Goal: Transaction & Acquisition: Book appointment/travel/reservation

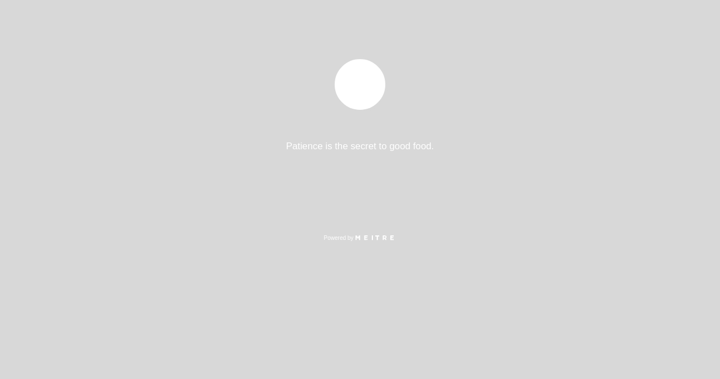
select select "es"
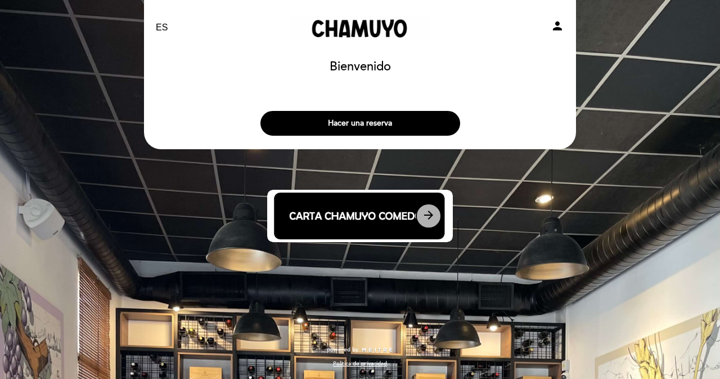
click at [423, 212] on icon "arrow_forward" at bounding box center [429, 215] width 14 height 14
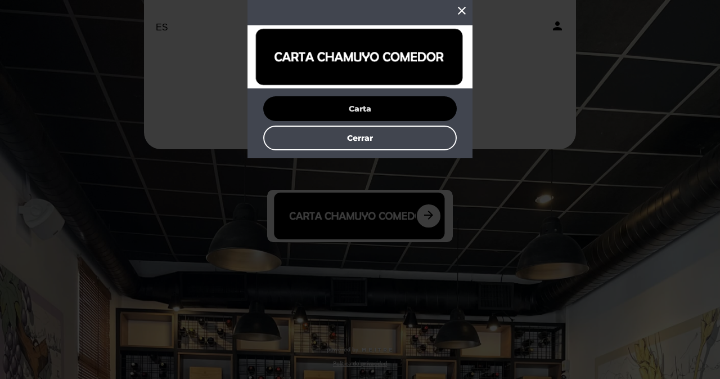
click at [377, 104] on button "Carta" at bounding box center [360, 108] width 194 height 25
click at [460, 14] on icon "close" at bounding box center [462, 11] width 14 height 14
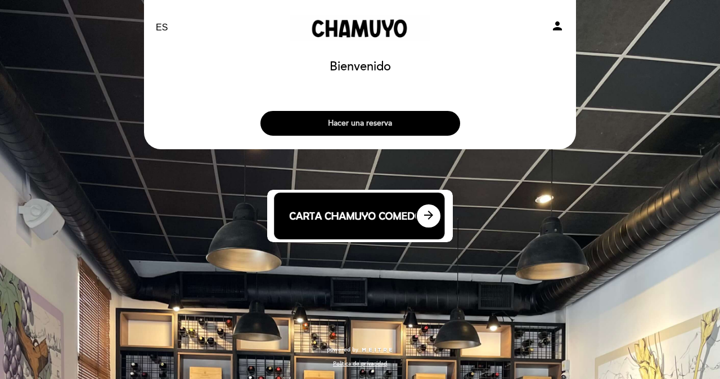
drag, startPoint x: 419, startPoint y: 139, endPoint x: 414, endPoint y: 132, distance: 8.9
click at [414, 132] on div "Hacer una reserva" at bounding box center [359, 121] width 433 height 42
click at [414, 132] on button "Hacer una reserva" at bounding box center [360, 123] width 200 height 25
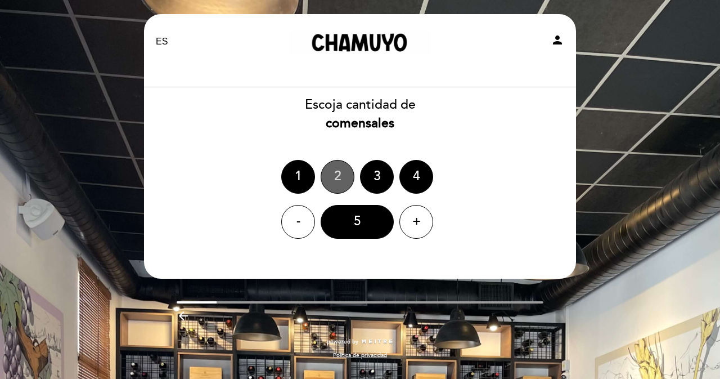
click at [348, 172] on div "2" at bounding box center [338, 177] width 34 height 34
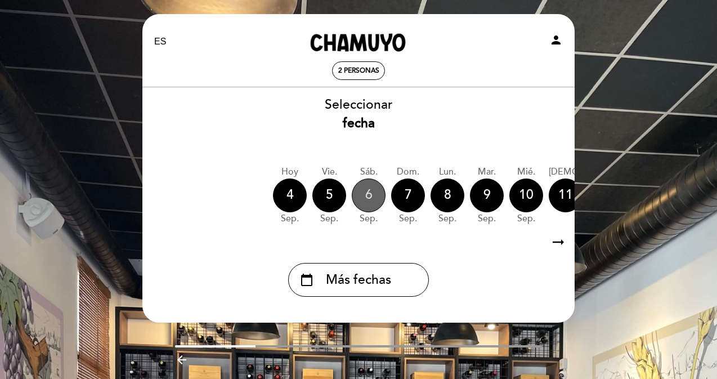
click at [362, 188] on div "6" at bounding box center [369, 195] width 34 height 34
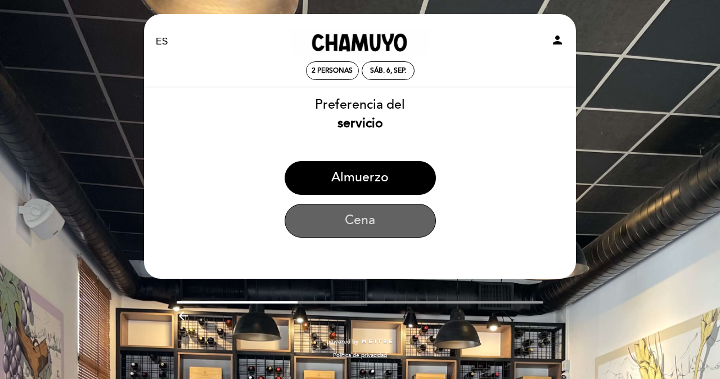
click at [363, 218] on button "Cena" at bounding box center [360, 221] width 151 height 34
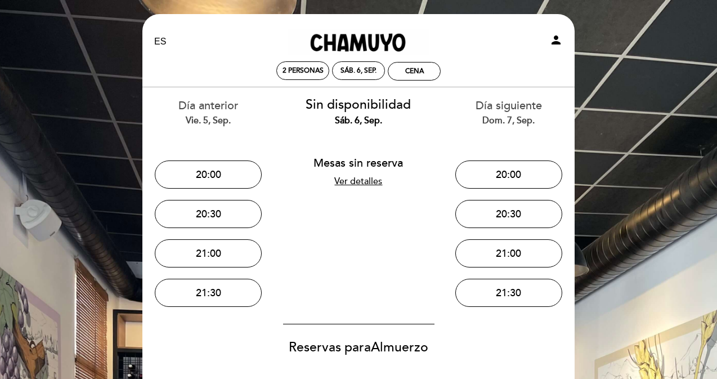
click at [365, 186] on link "Ver detalles" at bounding box center [358, 181] width 48 height 11
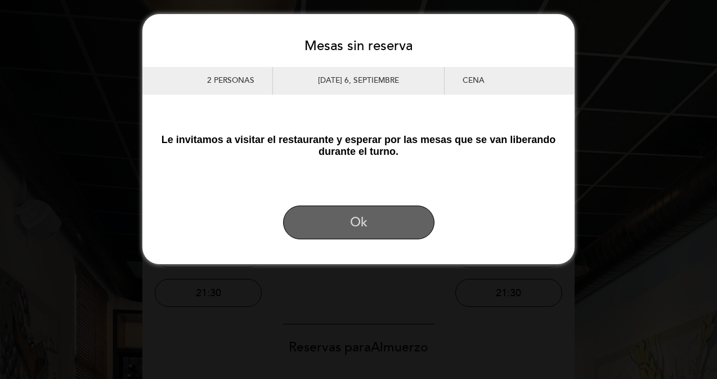
click at [369, 214] on button "Ok" at bounding box center [358, 222] width 151 height 34
